Goal: Check status: Check status

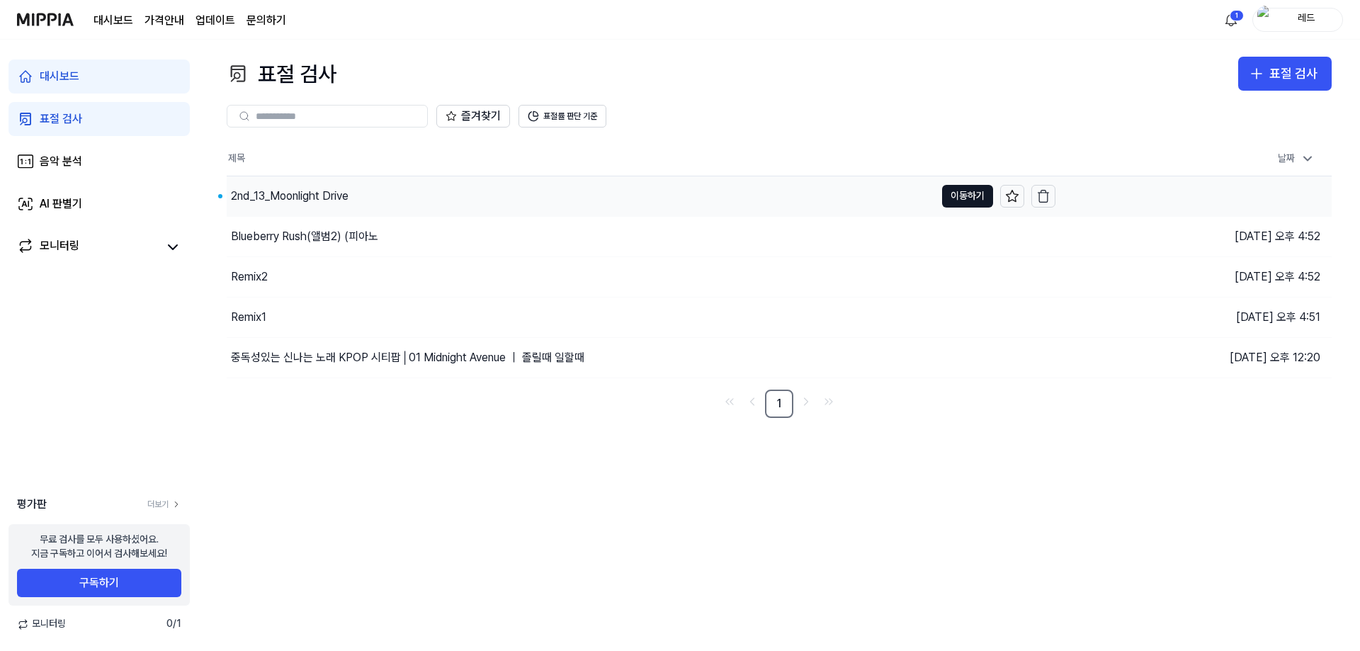
click at [302, 196] on div "2nd_13_Moonlight Drive" at bounding box center [290, 196] width 118 height 17
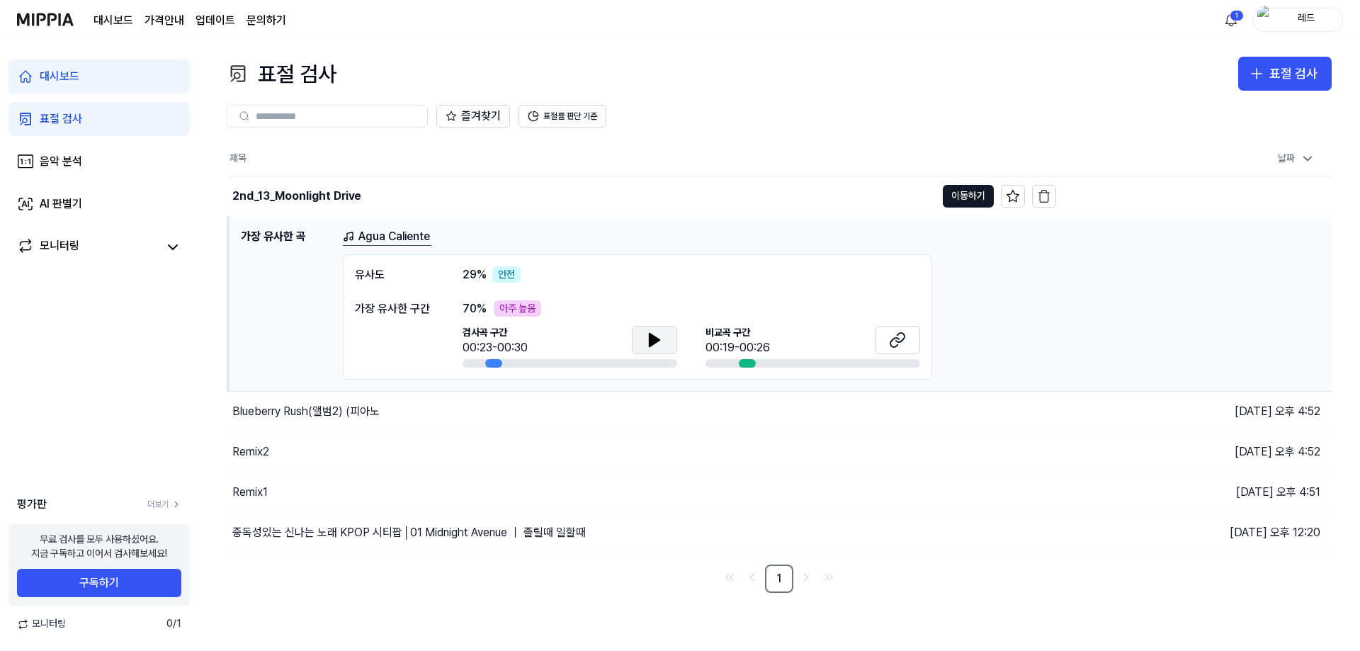
click at [660, 333] on icon at bounding box center [654, 340] width 17 height 17
click at [657, 340] on icon at bounding box center [657, 339] width 3 height 11
click at [903, 344] on icon at bounding box center [897, 340] width 17 height 17
click at [961, 204] on button "이동하기" at bounding box center [968, 196] width 51 height 23
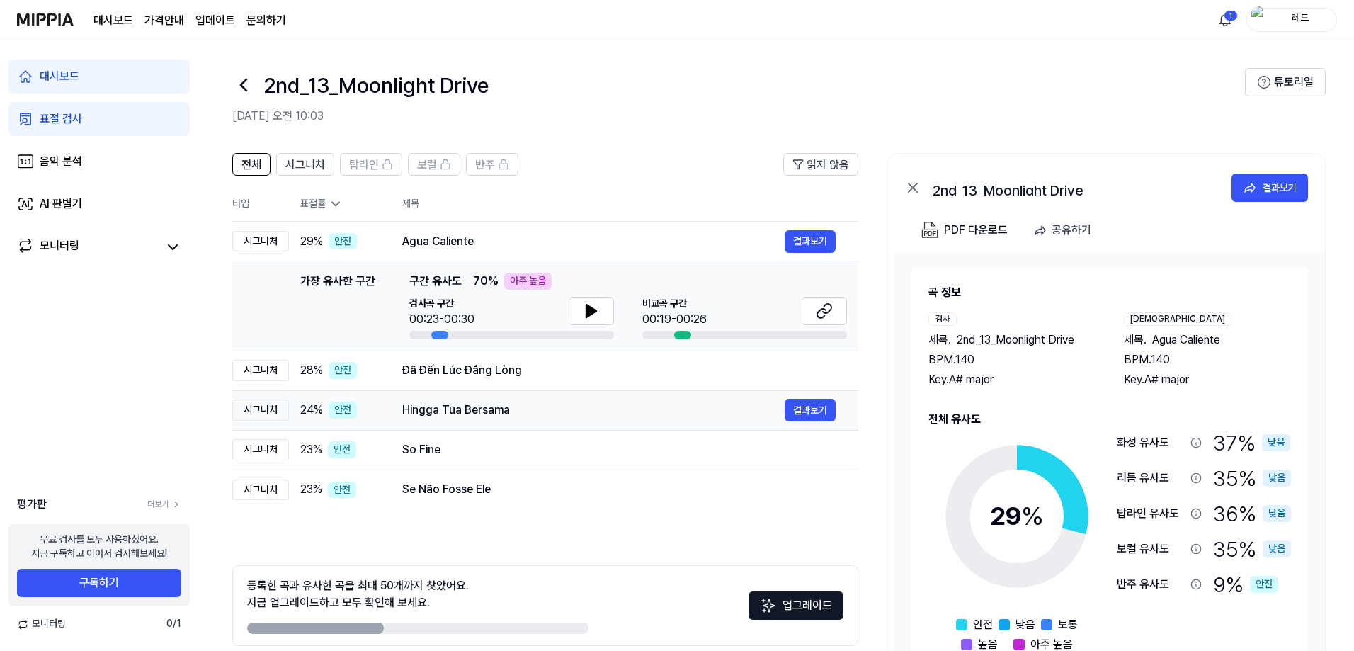
scroll to position [63, 0]
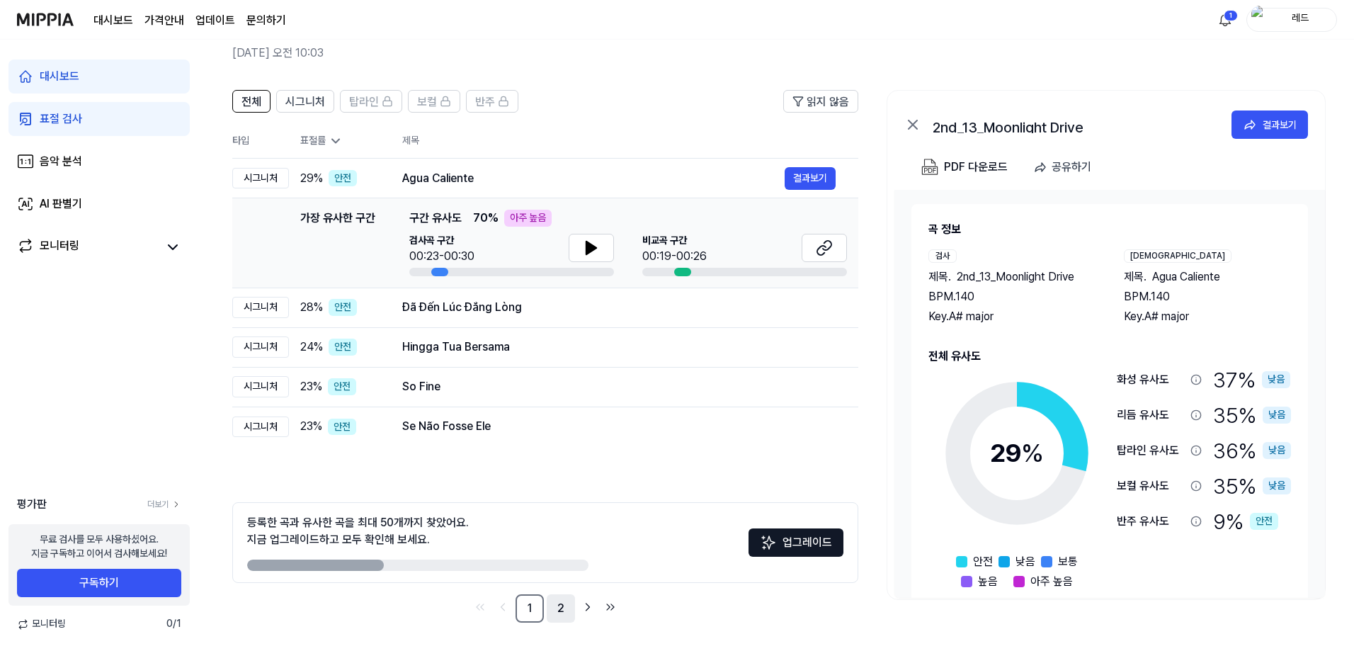
click at [558, 608] on link "2" at bounding box center [561, 608] width 28 height 28
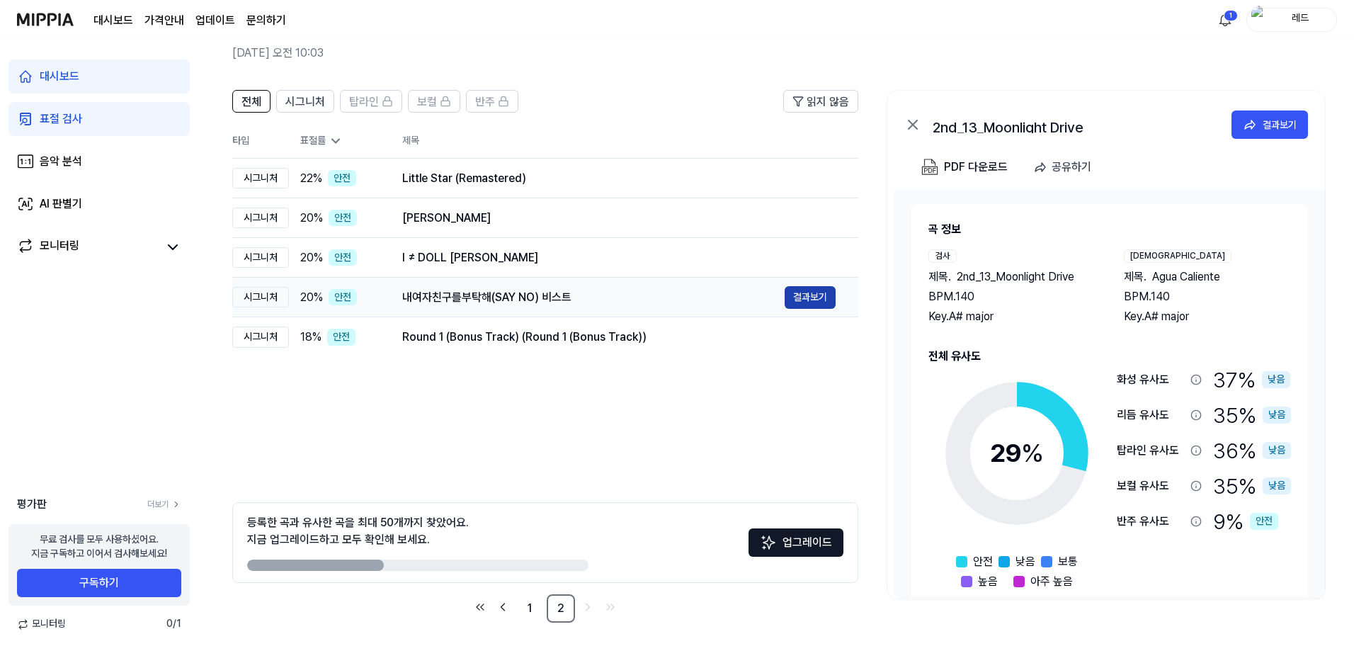
click at [821, 298] on button "결과보기" at bounding box center [810, 297] width 51 height 23
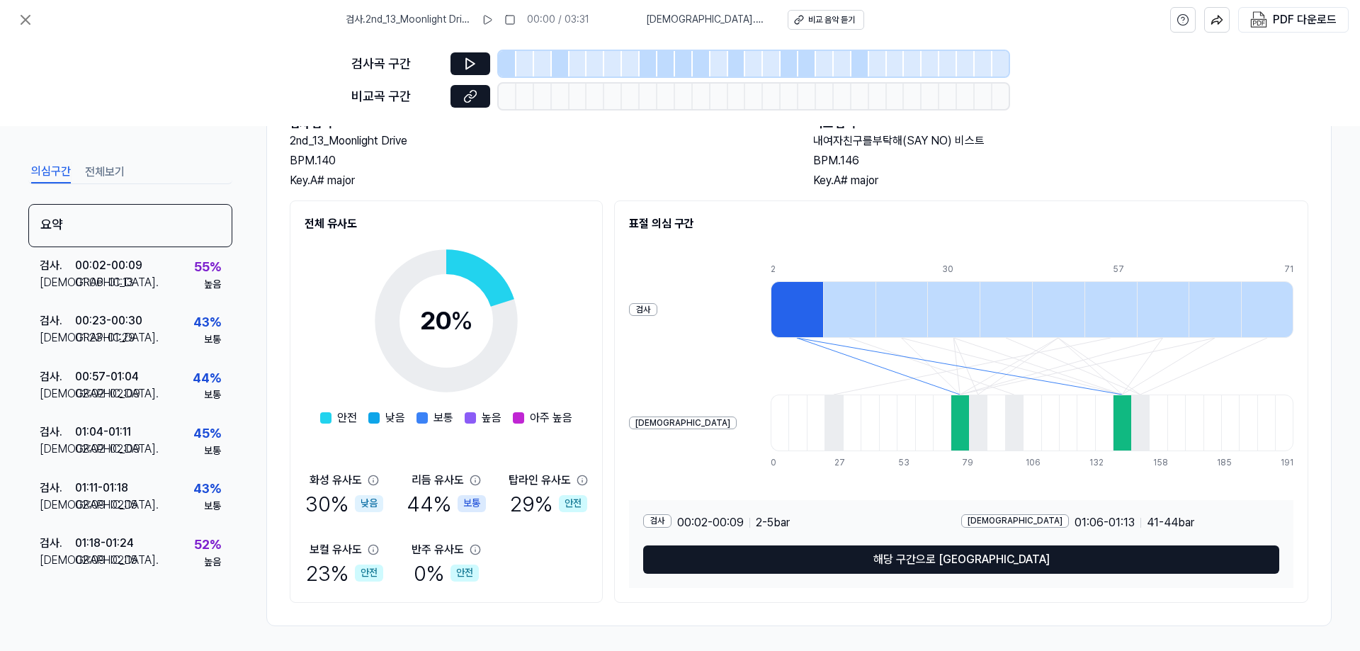
scroll to position [100, 0]
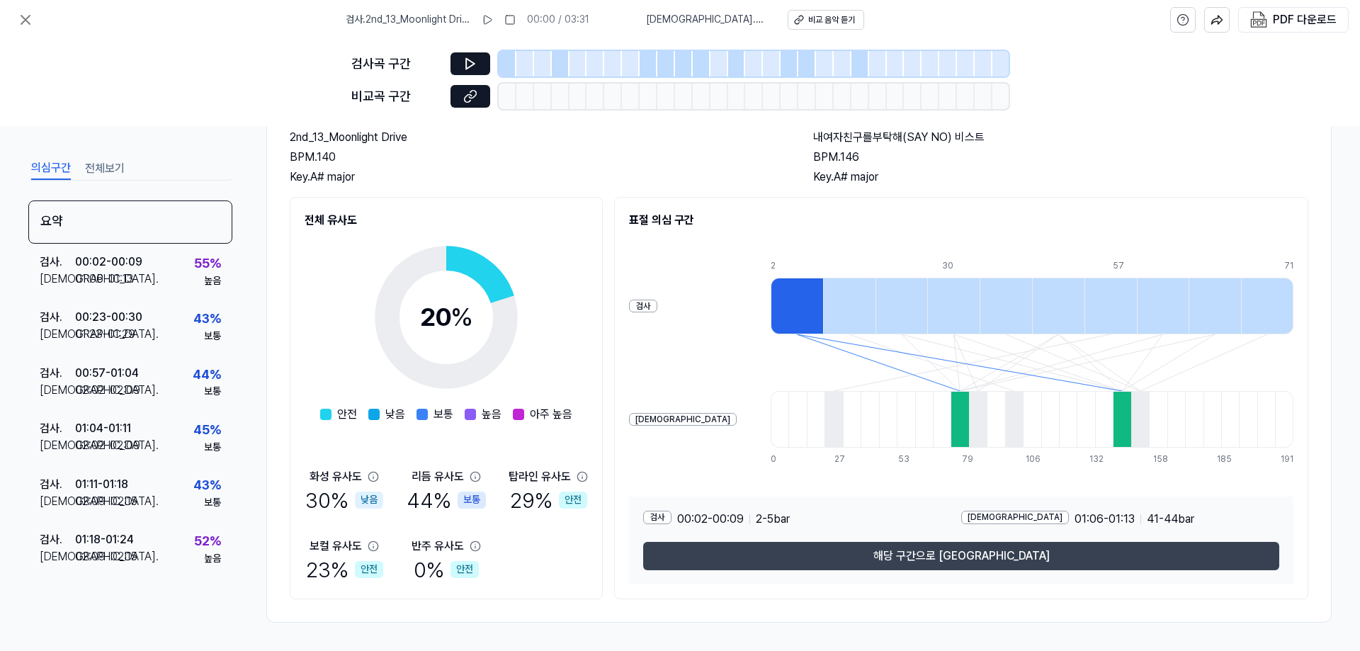
click at [983, 553] on button "해당 구간으로 [GEOGRAPHIC_DATA]" at bounding box center [961, 556] width 636 height 28
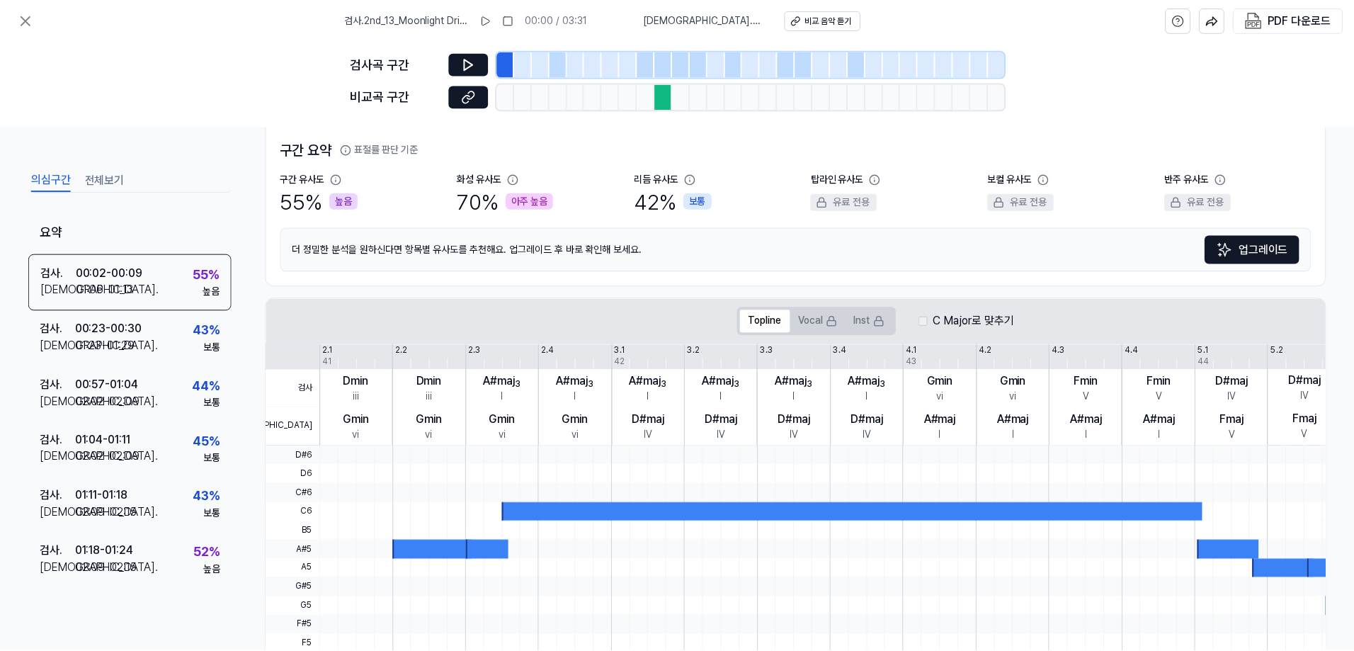
scroll to position [63, 0]
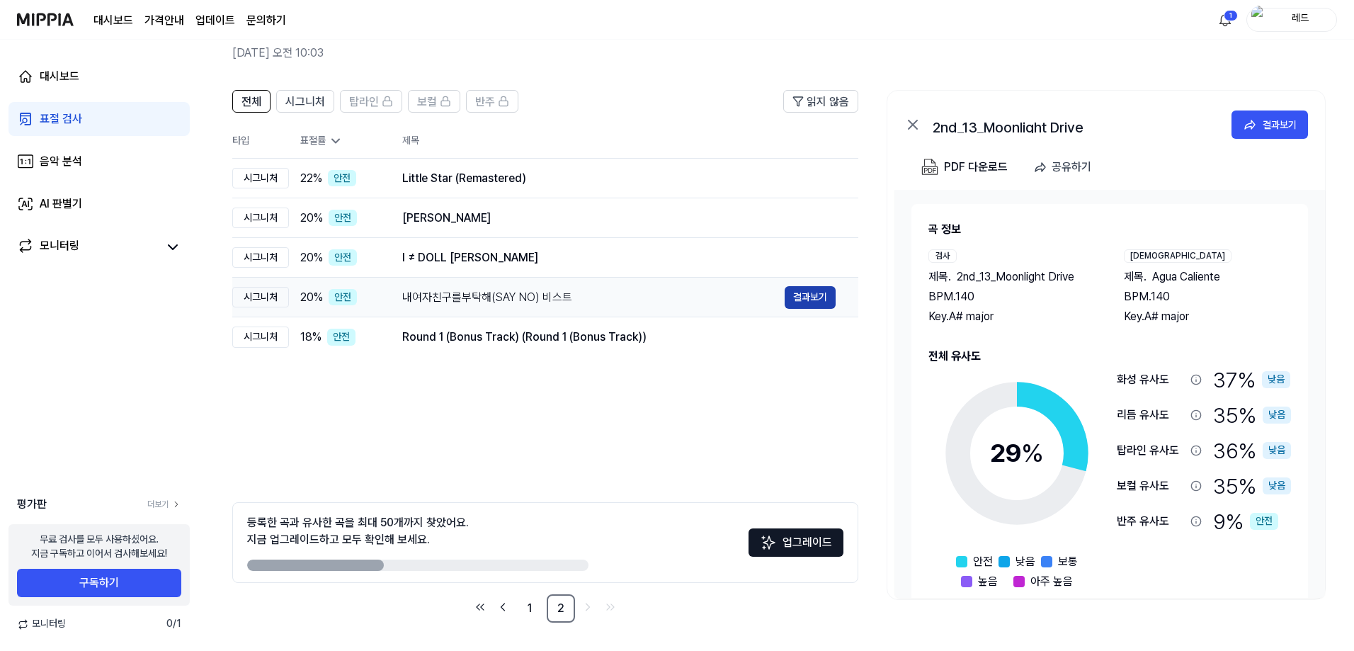
click at [807, 294] on button "결과보기" at bounding box center [810, 297] width 51 height 23
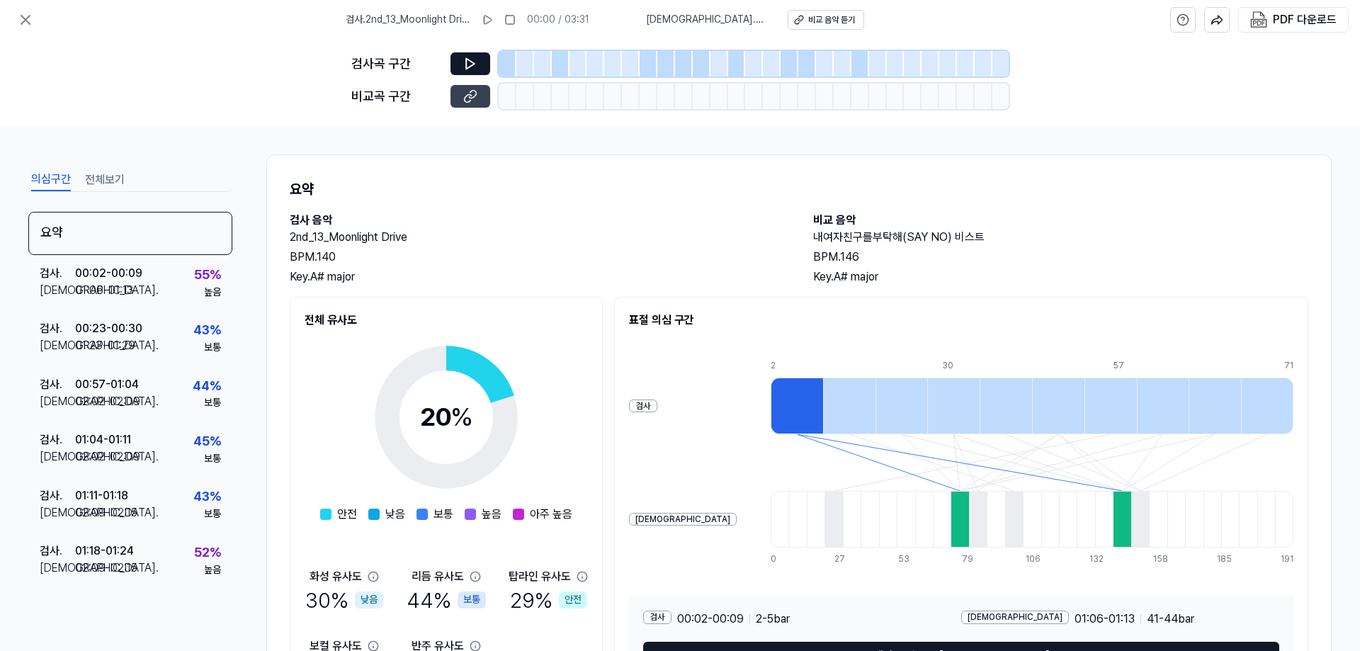
click at [472, 99] on icon at bounding box center [470, 96] width 14 height 14
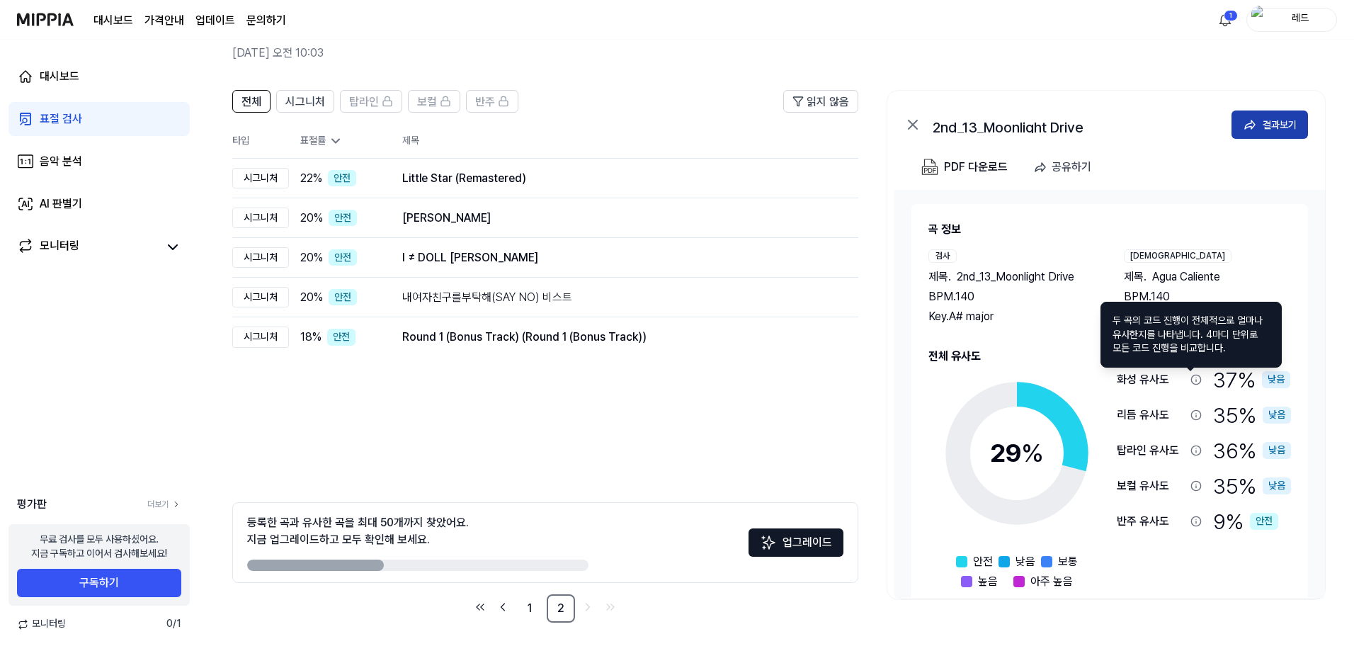
click at [1260, 120] on button "결과보기" at bounding box center [1270, 125] width 77 height 28
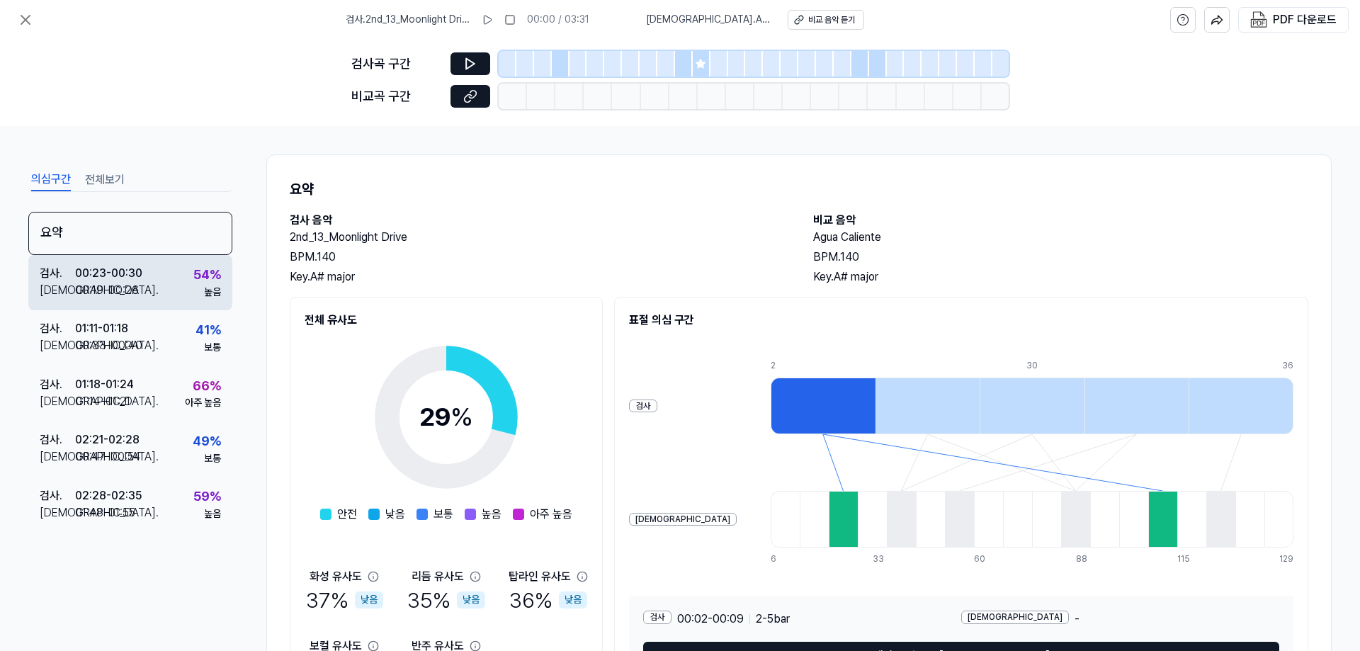
click at [152, 285] on div "검사 . 00:23 - 00:30 비교 . 00:19 - 00:26 54 % 높음" at bounding box center [130, 282] width 204 height 55
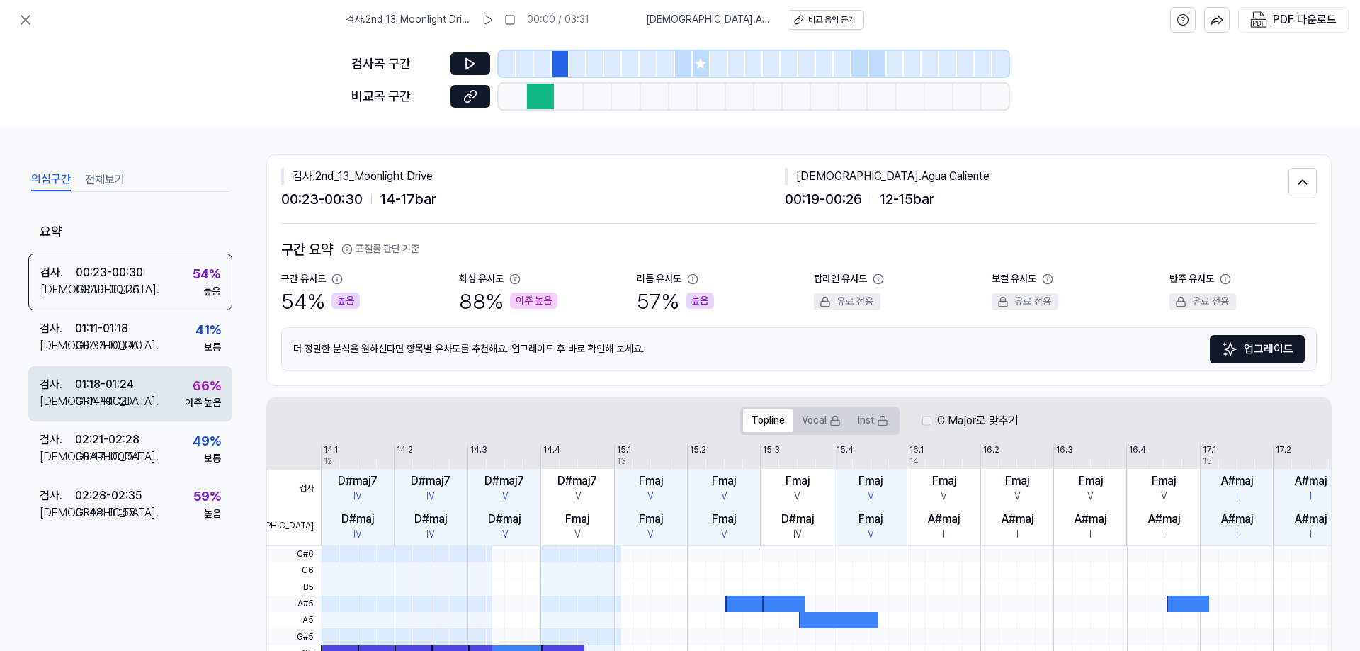
click at [173, 403] on div "검사 . 01:18 - 01:24 비교 . 01:14 - 01:21 66 % 아주 높음" at bounding box center [130, 393] width 204 height 55
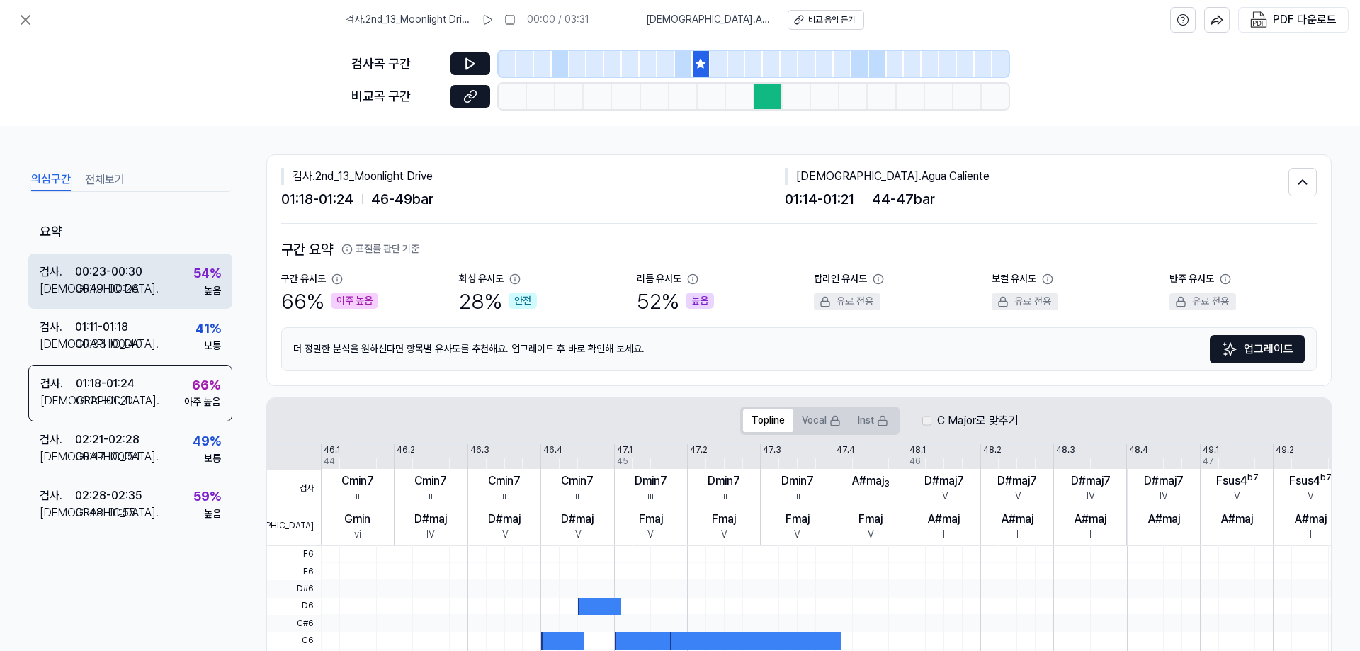
click at [152, 290] on div "검사 . 00:23 - 00:30 비교 . 00:19 - 00:26 54 % 높음" at bounding box center [130, 281] width 204 height 55
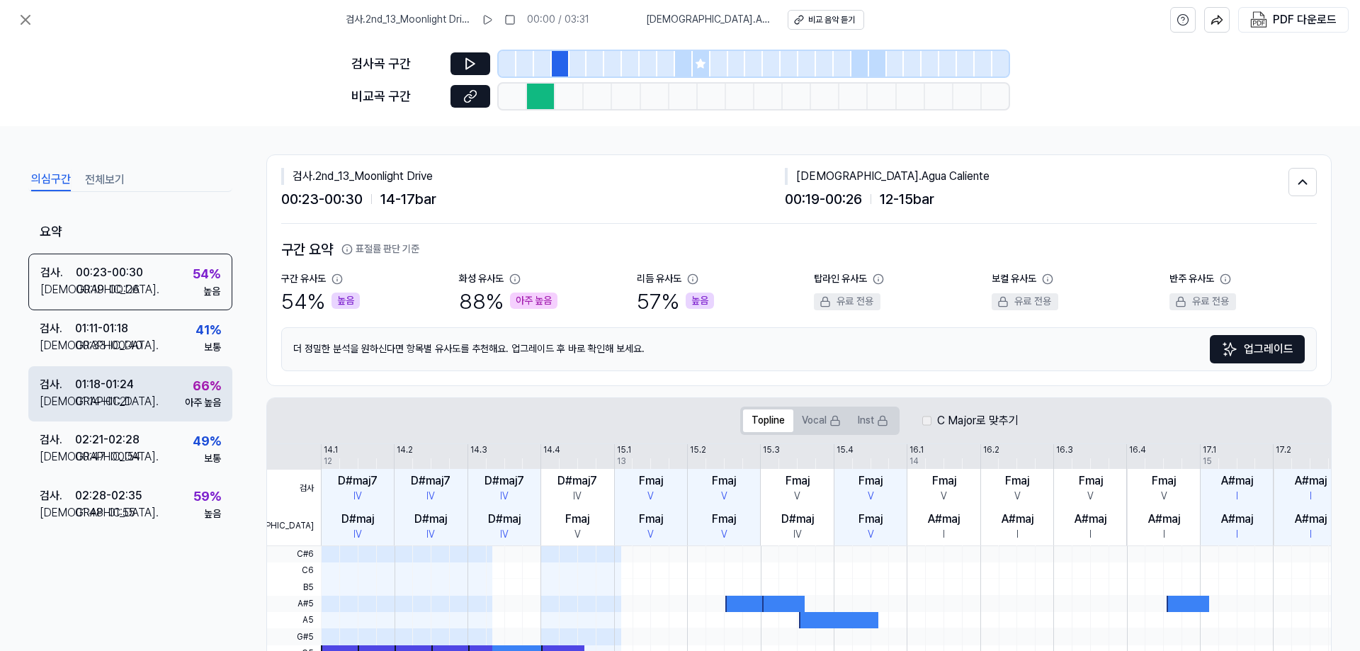
click at [153, 395] on div "검사 . 01:18 - 01:24 비교 . 01:14 - 01:21 66 % 아주 높음" at bounding box center [130, 393] width 204 height 55
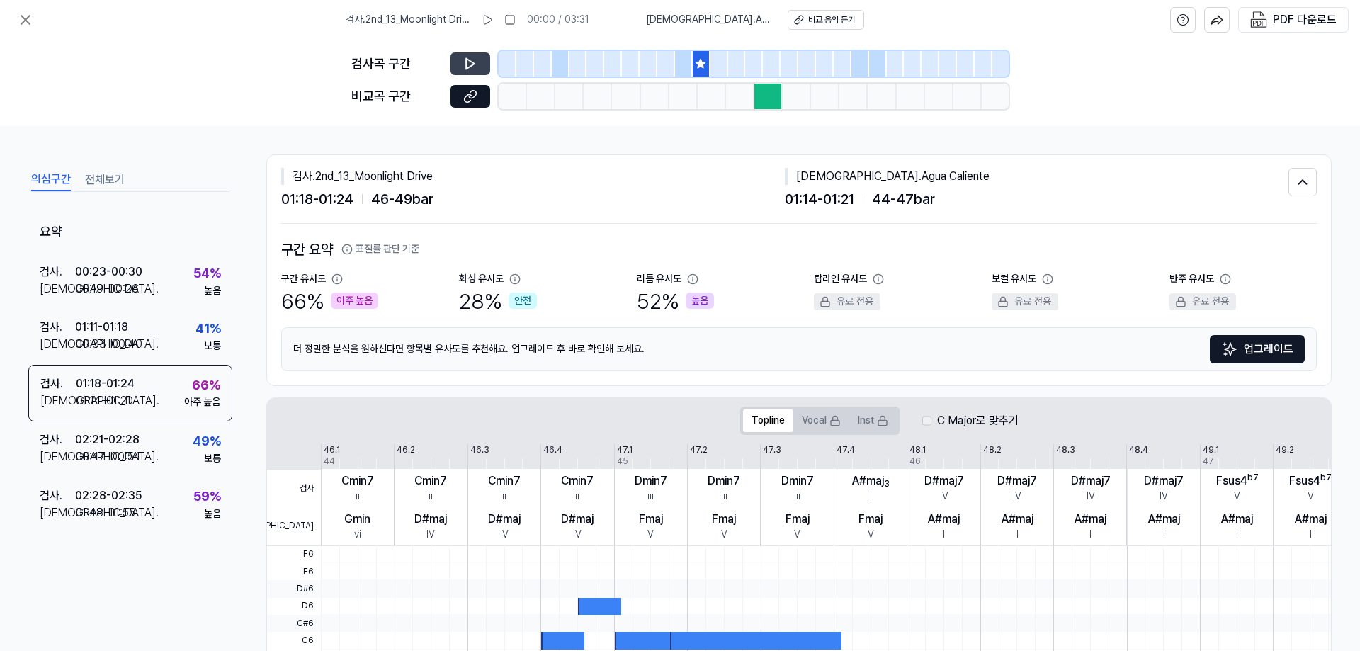
click at [475, 64] on icon at bounding box center [470, 64] width 14 height 14
click at [467, 98] on icon at bounding box center [470, 96] width 14 height 14
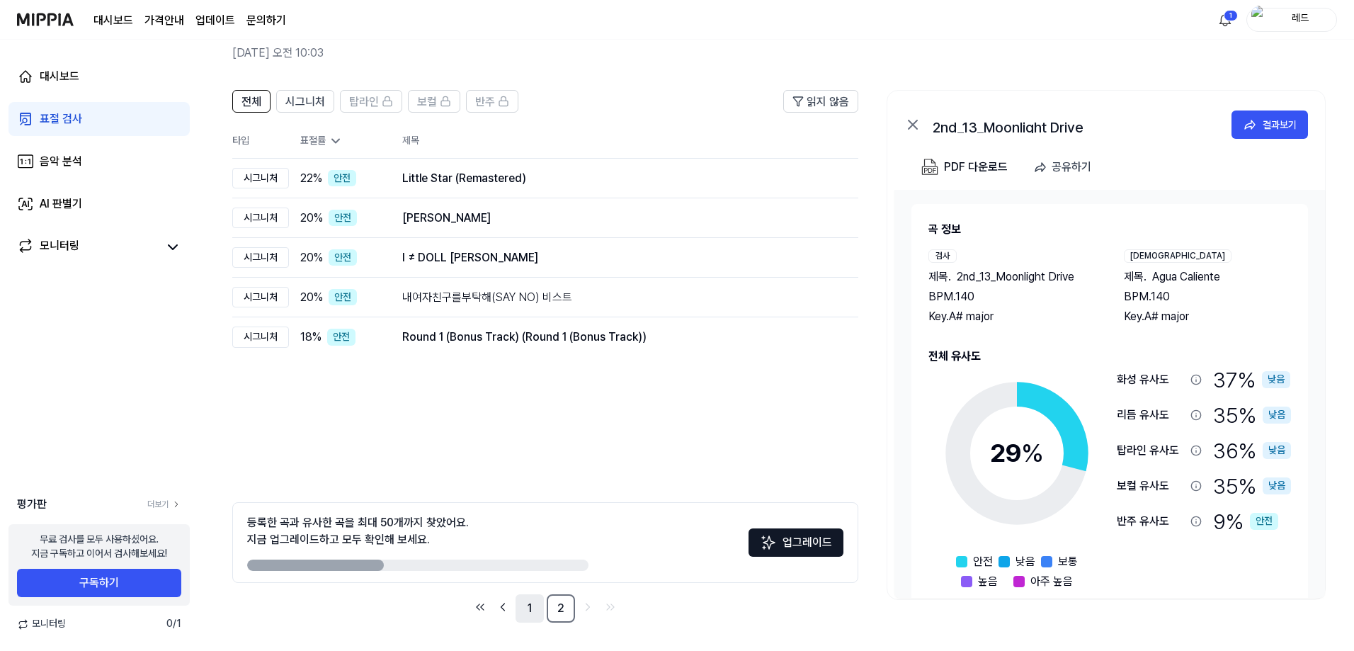
click at [528, 613] on link "1" at bounding box center [530, 608] width 28 height 28
